Goal: Check status

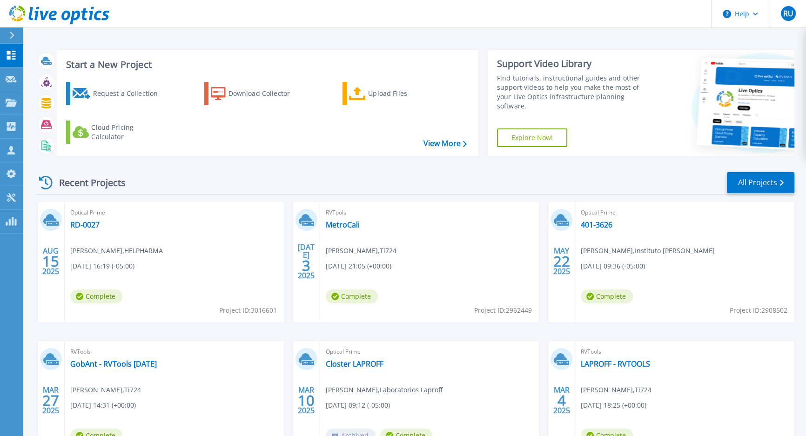
click at [78, 219] on div "Optical Prime RD-0027 [PERSON_NAME] , HELPHARMA [DATE] 16:19 (-05:00) Complete …" at bounding box center [174, 262] width 219 height 120
click at [82, 223] on link "RD-0027" at bounding box center [84, 224] width 29 height 9
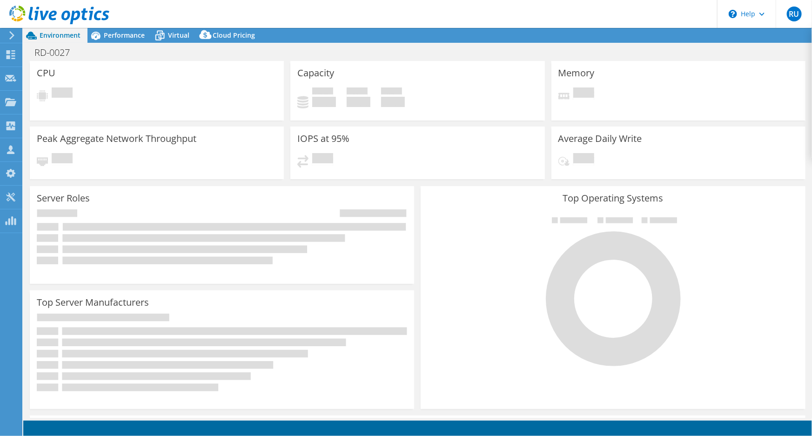
select select "USEast"
select select "USD"
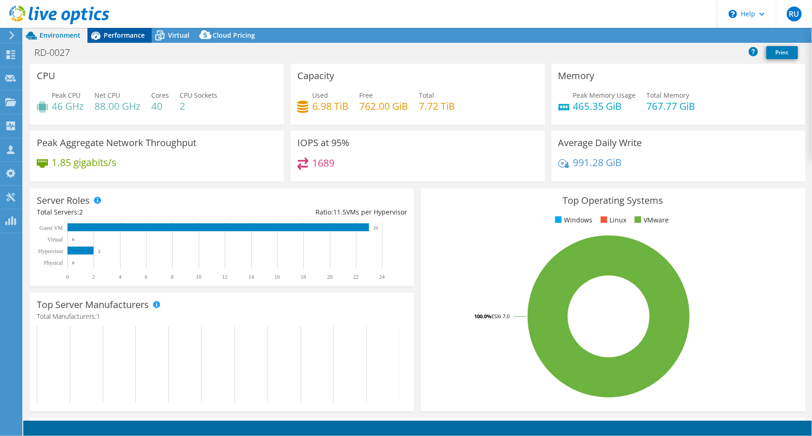
click at [130, 37] on span "Performance" at bounding box center [124, 35] width 41 height 9
